Goal: Information Seeking & Learning: Learn about a topic

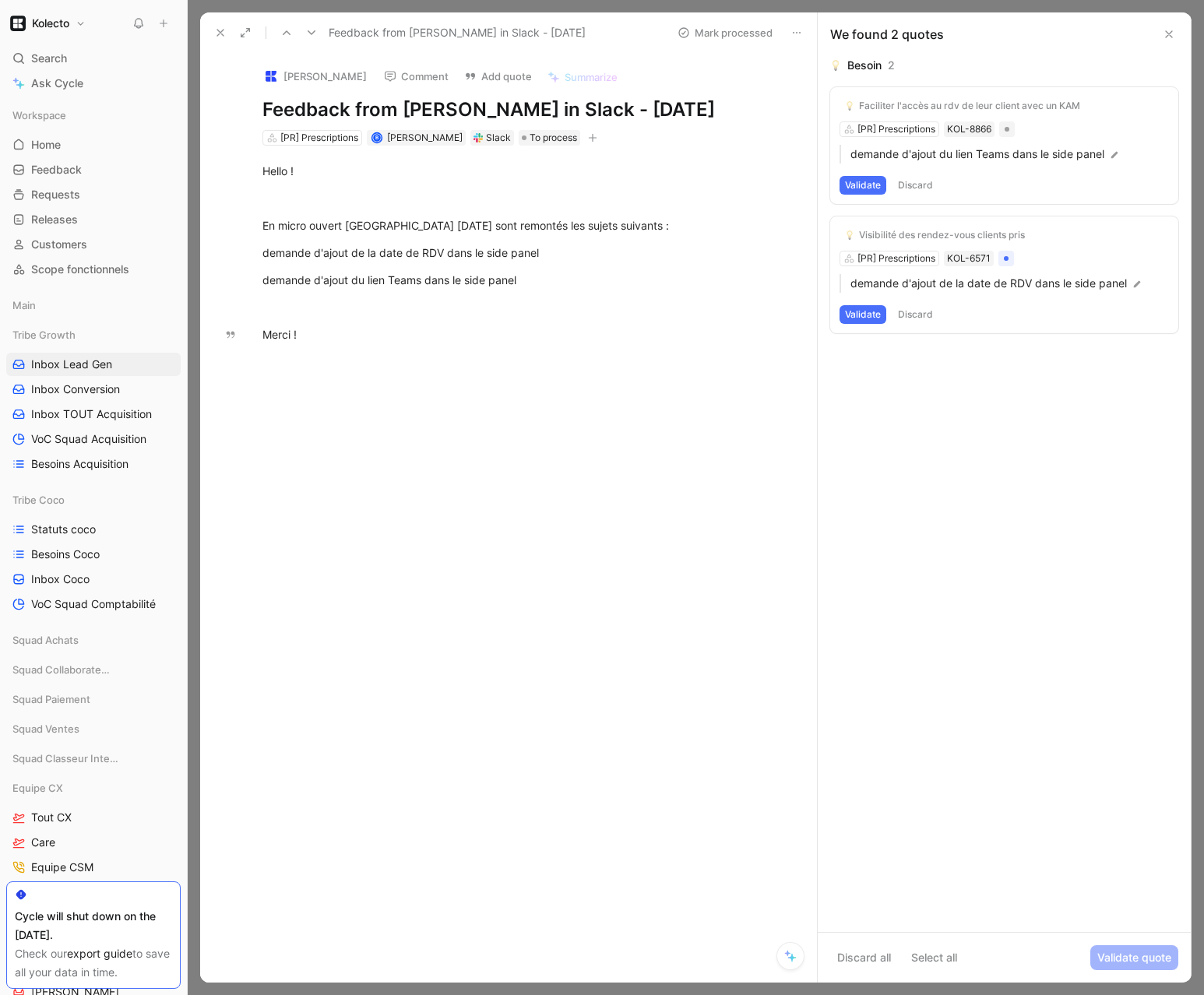
click at [216, 32] on icon at bounding box center [221, 33] width 13 height 13
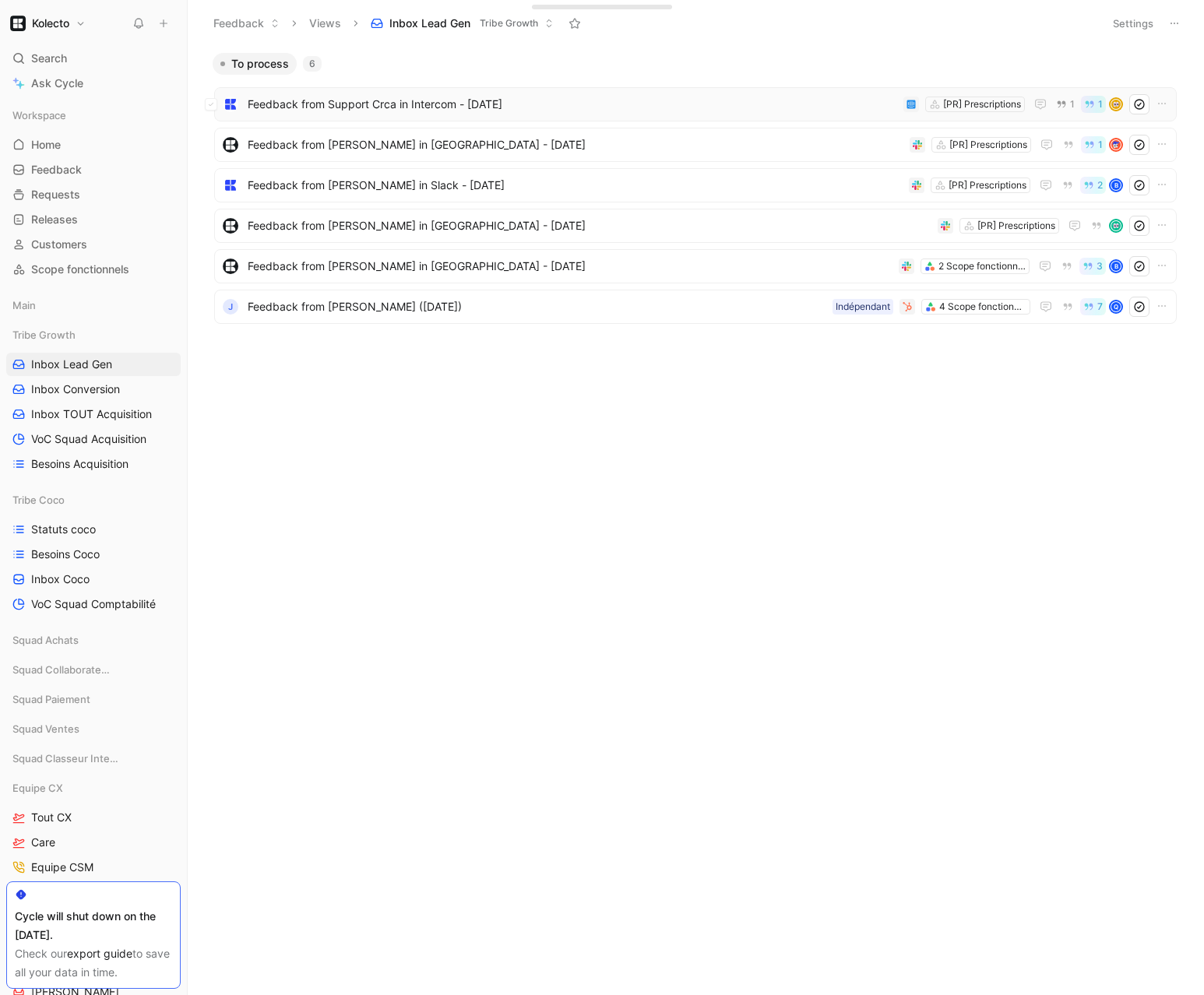
click at [419, 110] on span "Feedback from Support Crca in Intercom - [DATE]" at bounding box center [571, 104] width 649 height 18
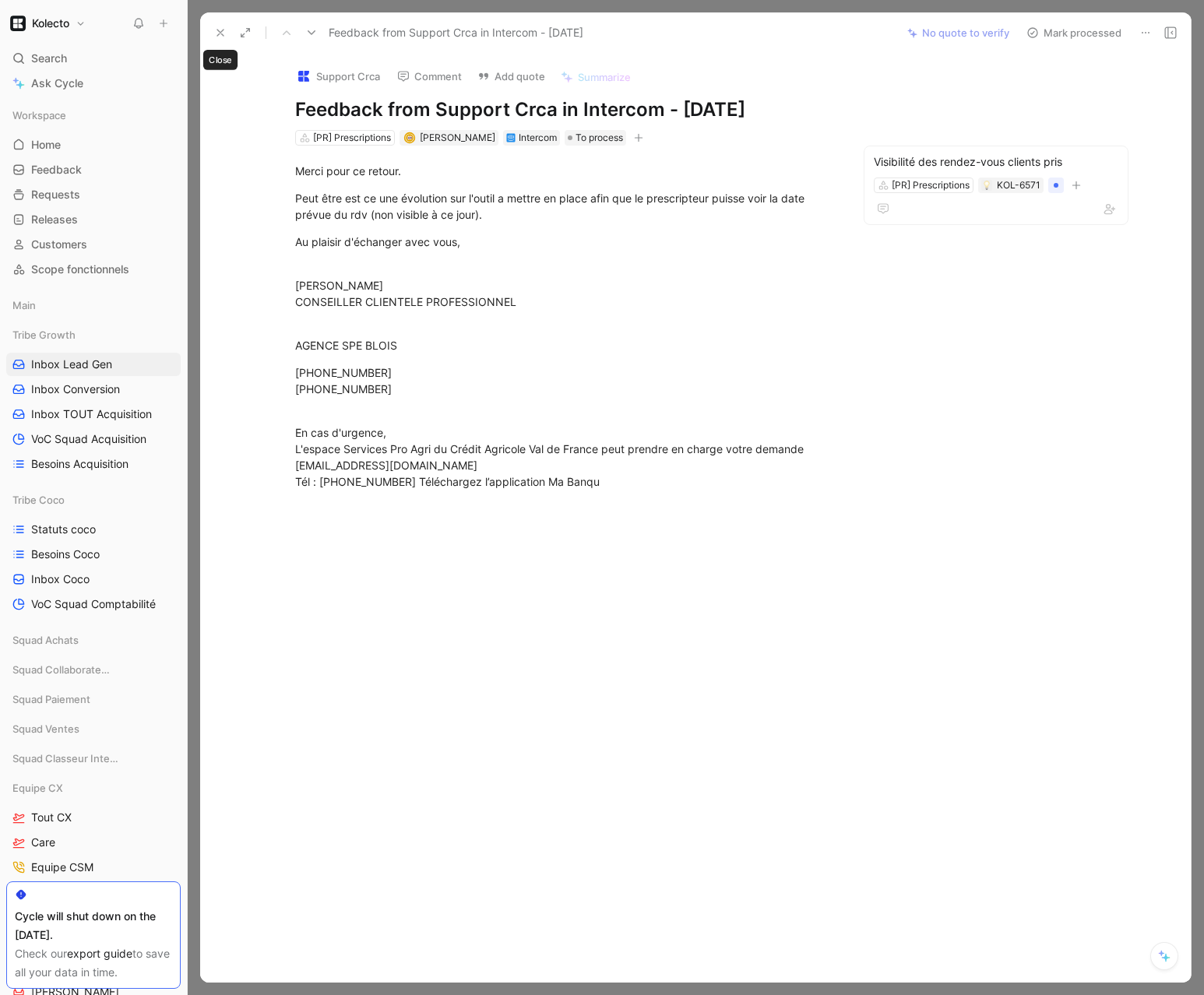
click at [214, 27] on icon at bounding box center [221, 33] width 13 height 13
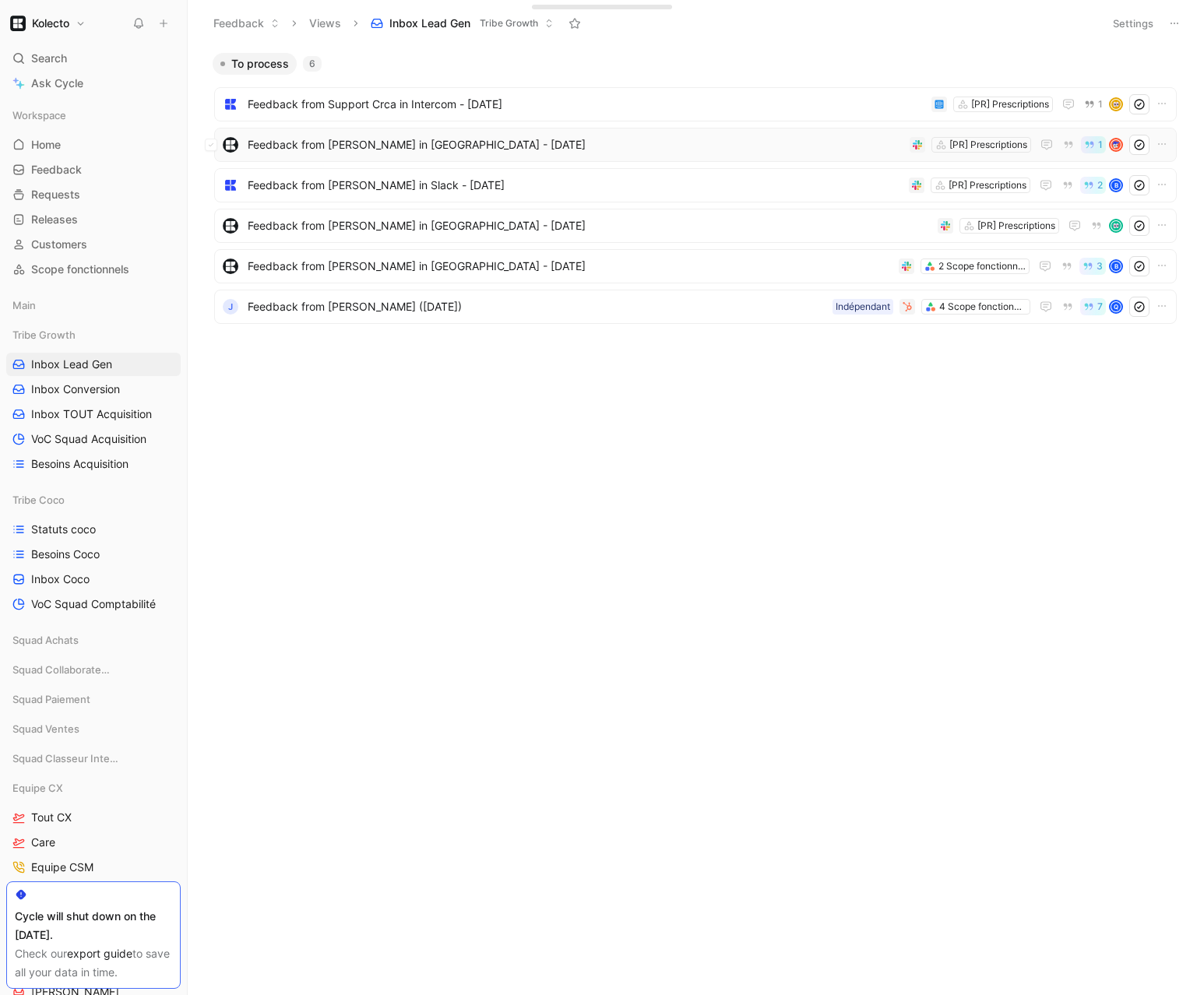
click at [314, 142] on span "Feedback from [PERSON_NAME] in [GEOGRAPHIC_DATA] - [DATE]" at bounding box center [575, 145] width 656 height 18
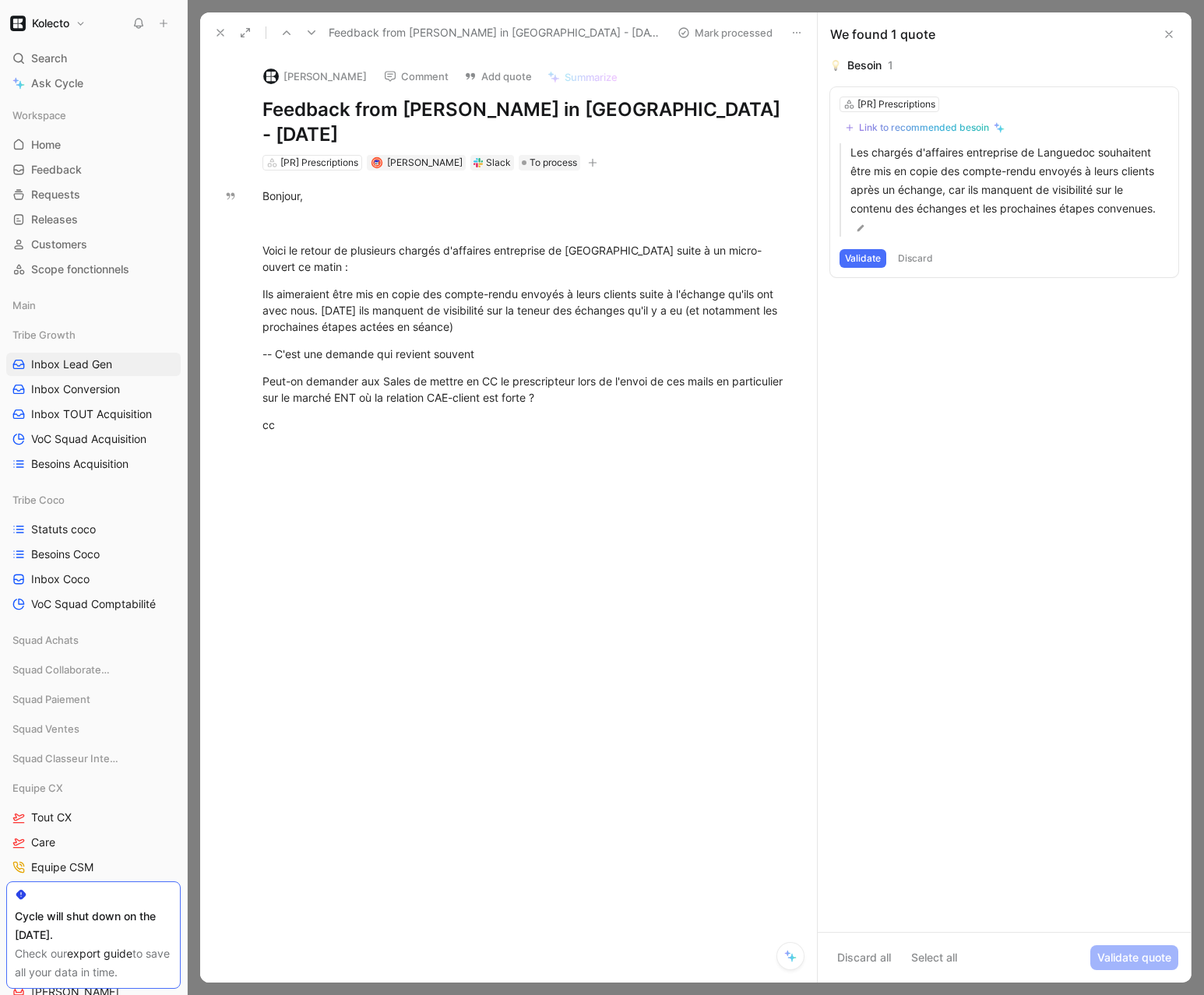
click at [223, 27] on icon at bounding box center [221, 33] width 13 height 13
